Goal: Information Seeking & Learning: Compare options

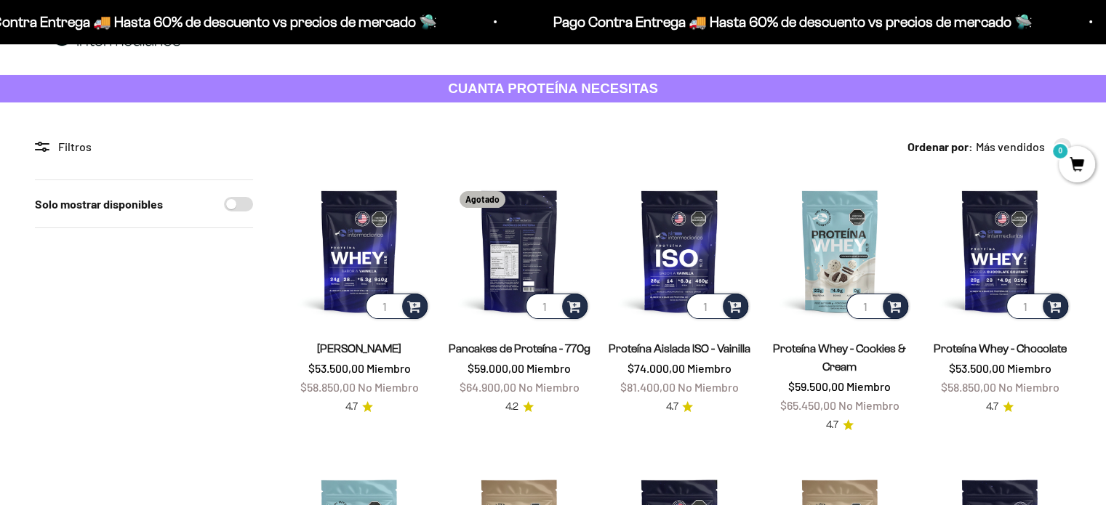
scroll to position [52, 0]
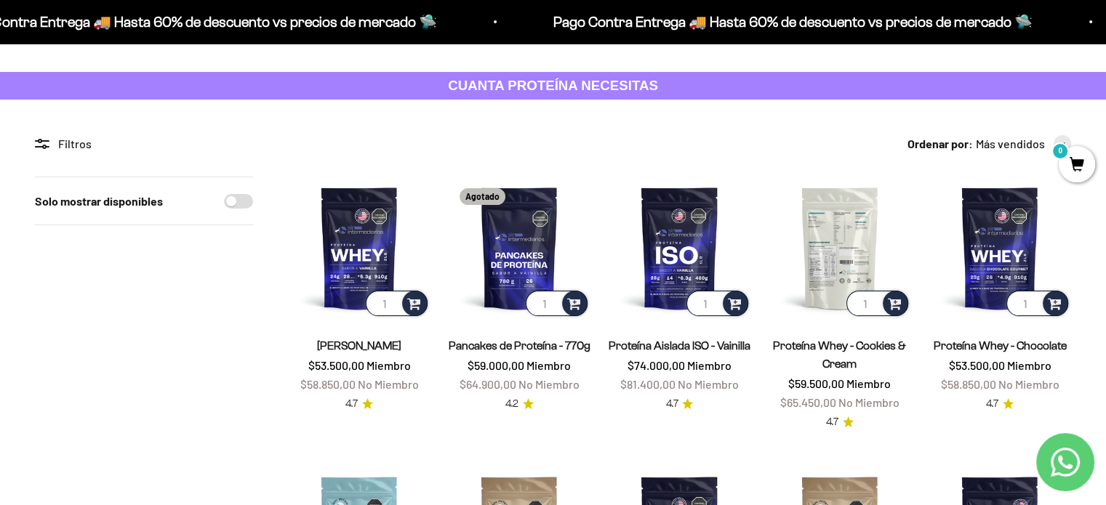
click at [832, 278] on img at bounding box center [839, 248] width 142 height 142
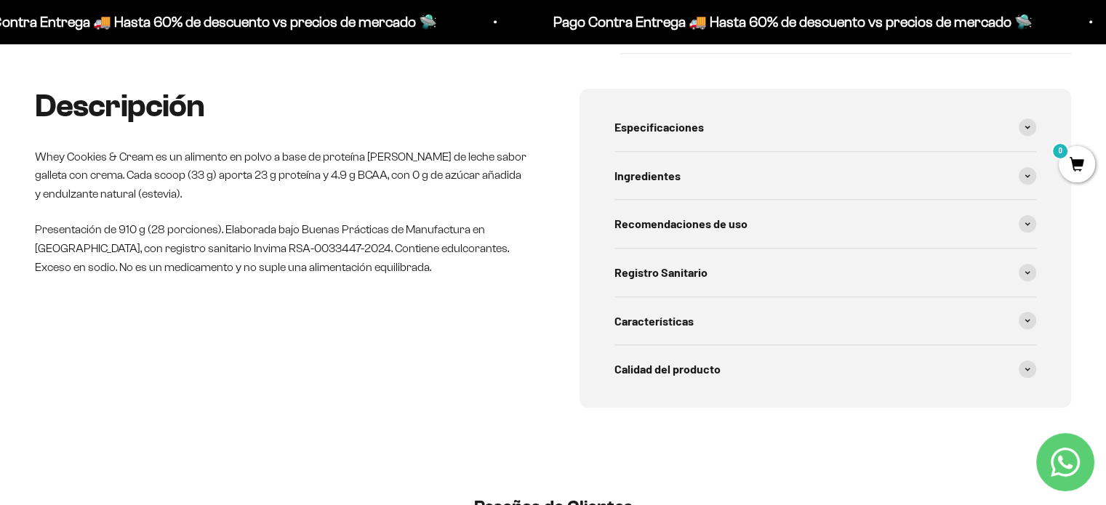
scroll to position [704, 0]
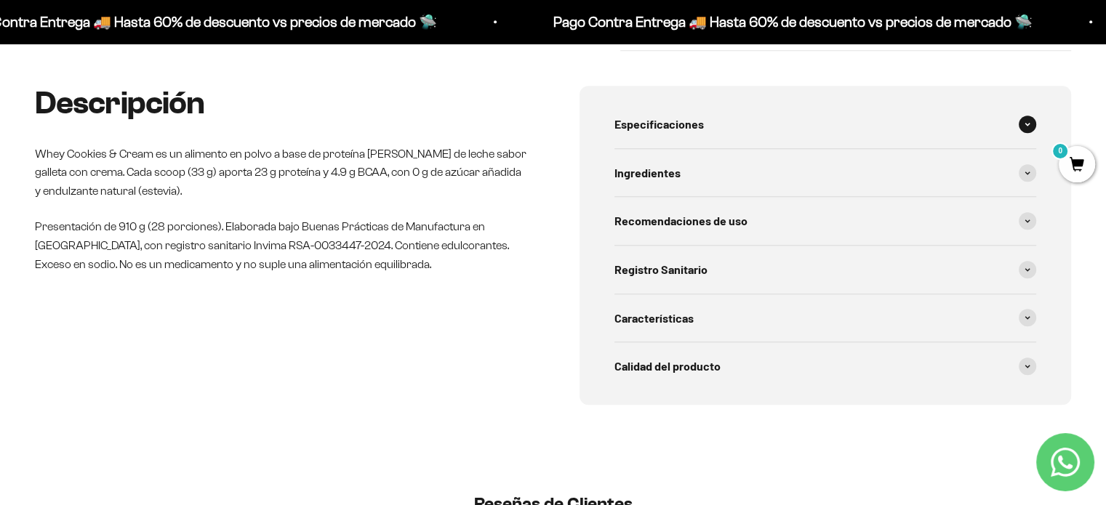
click at [877, 130] on div "Especificaciones" at bounding box center [825, 124] width 422 height 48
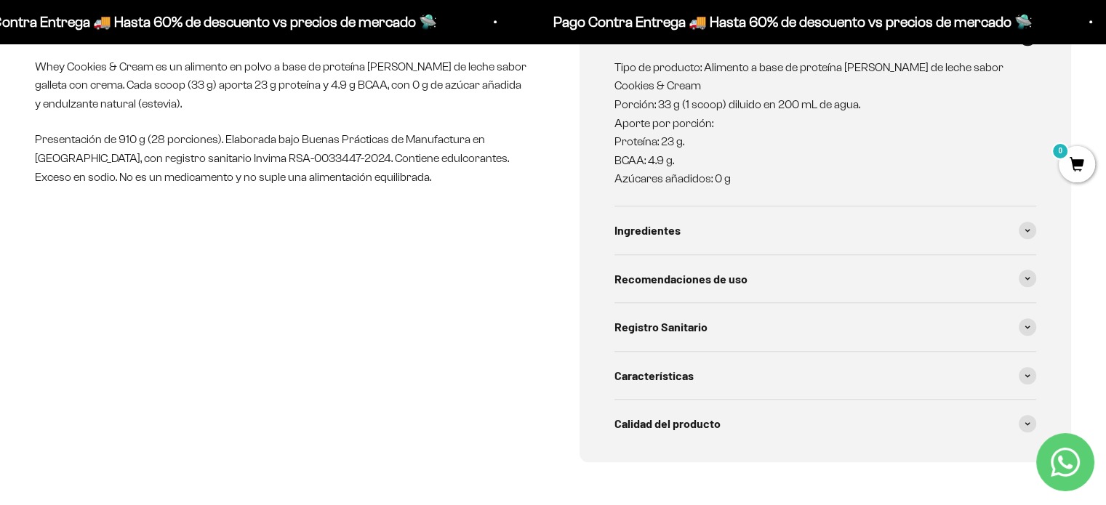
scroll to position [794, 0]
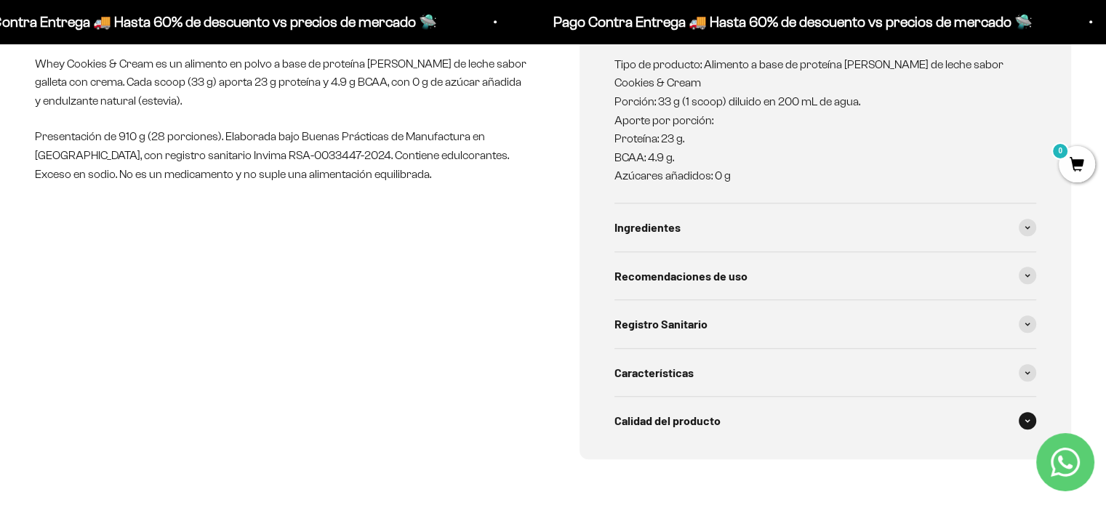
click at [701, 430] on div "Calidad del producto" at bounding box center [825, 421] width 422 height 48
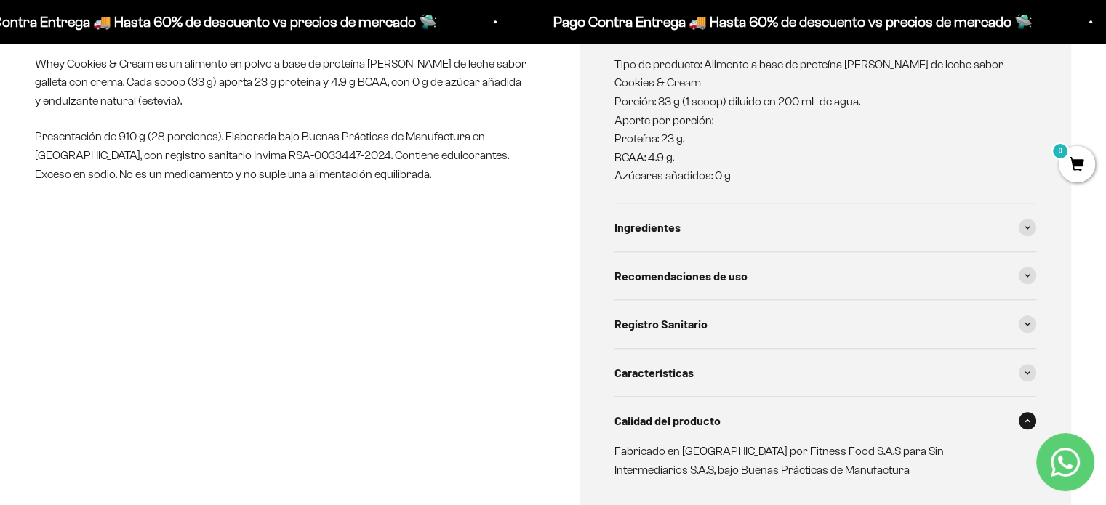
click at [701, 430] on div "Calidad del producto" at bounding box center [825, 421] width 422 height 48
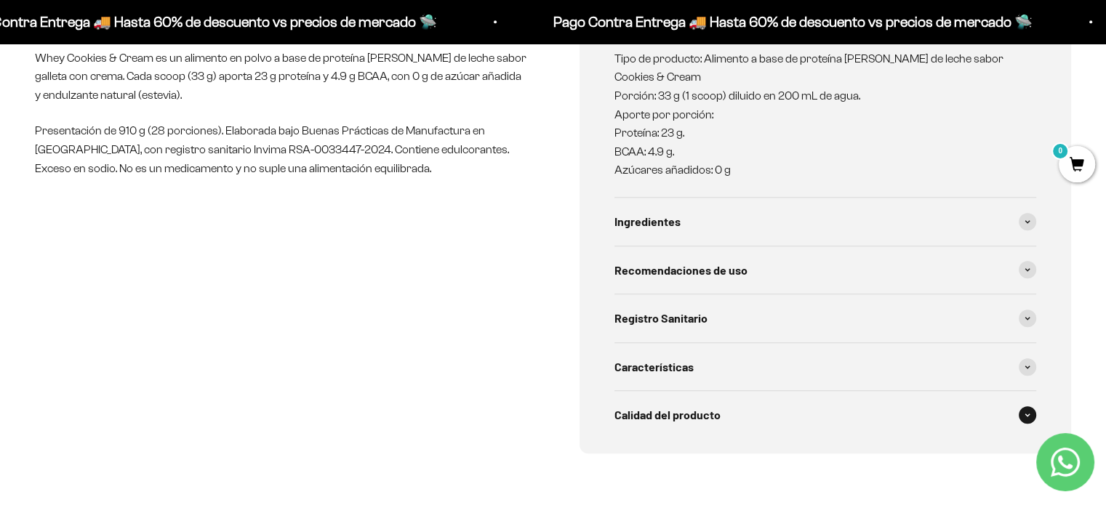
scroll to position [799, 0]
click at [797, 276] on div "Recomendaciones de uso" at bounding box center [825, 271] width 422 height 48
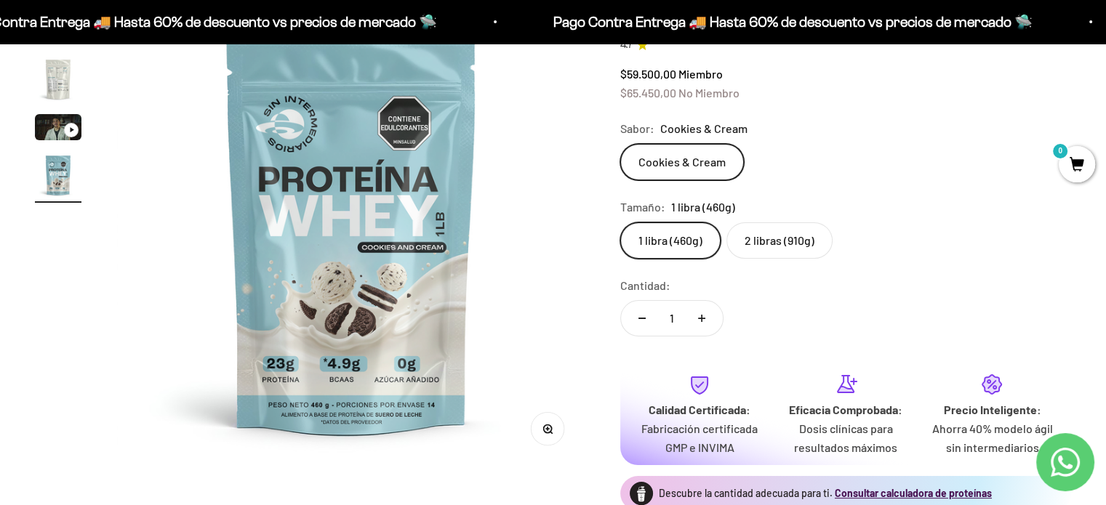
scroll to position [0, 0]
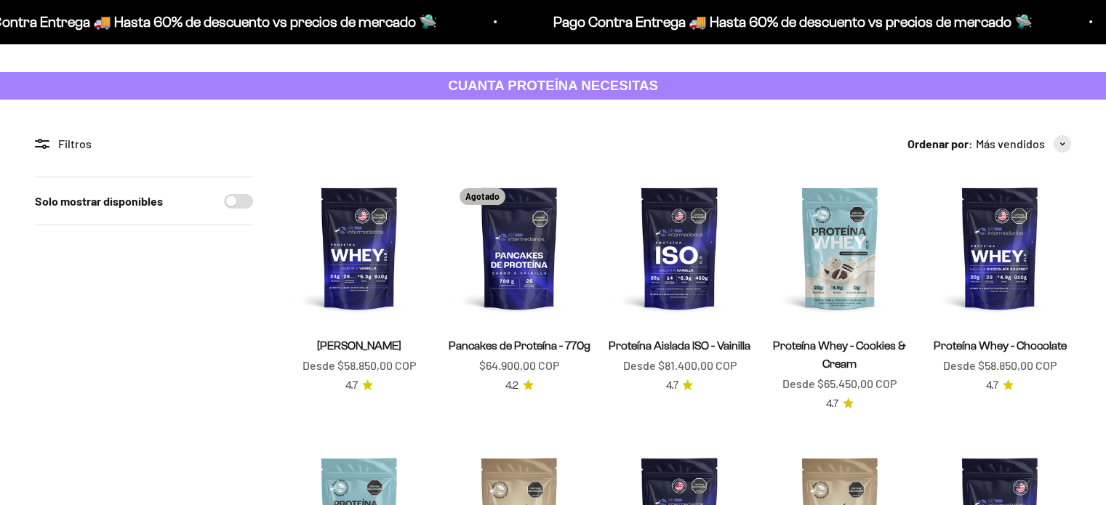
scroll to position [52, 0]
click at [531, 283] on img at bounding box center [519, 248] width 142 height 142
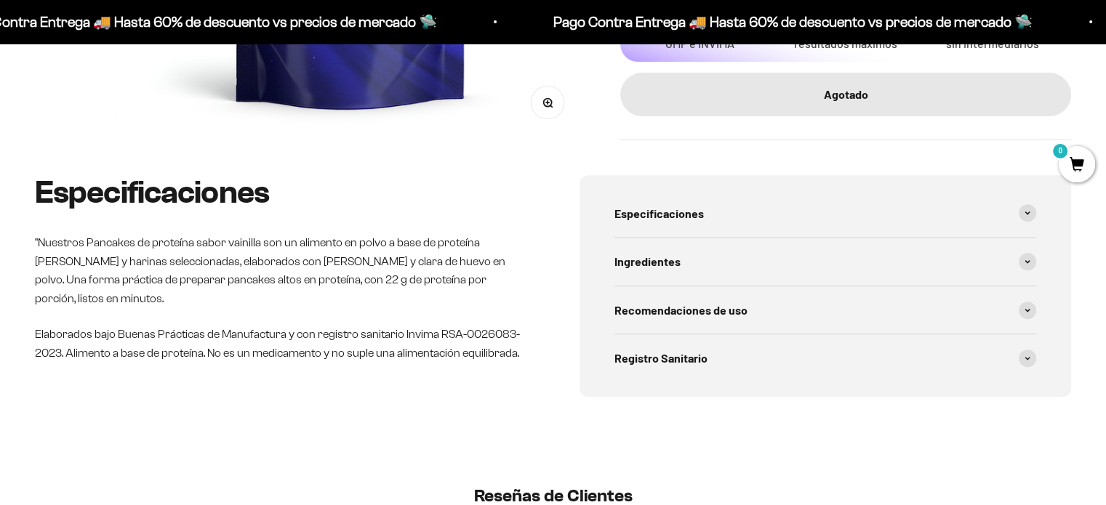
scroll to position [523, 0]
